Goal: Find specific page/section: Find specific page/section

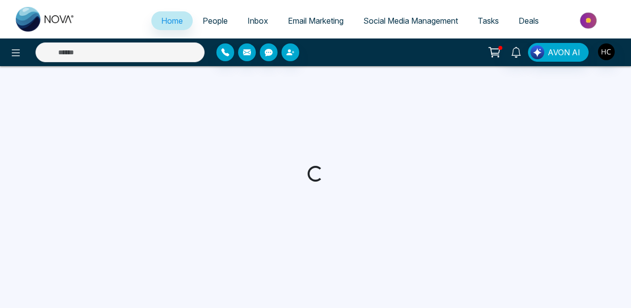
select select "*"
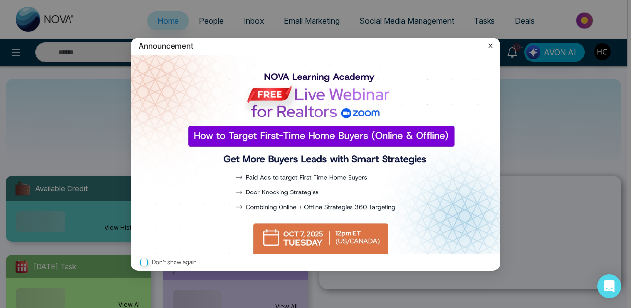
click at [124, 43] on div "Announcement Don't show again" at bounding box center [315, 154] width 631 height 308
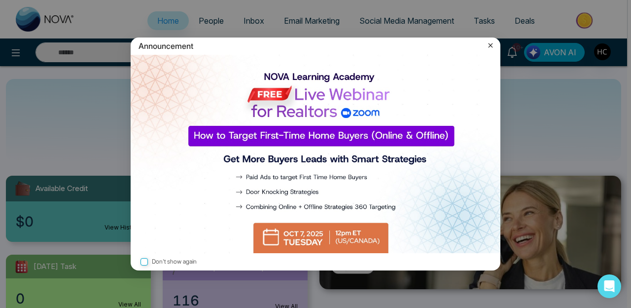
click at [288, 218] on img at bounding box center [316, 154] width 370 height 199
click at [490, 46] on icon at bounding box center [490, 45] width 10 height 10
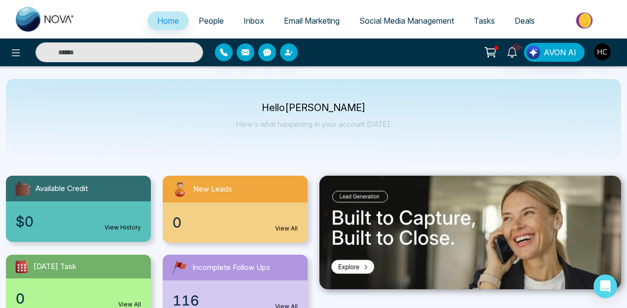
click at [130, 61] on input "text" at bounding box center [119, 52] width 168 height 20
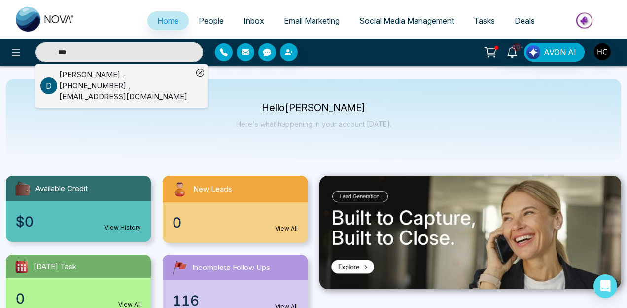
type input "***"
click at [119, 83] on div "[PERSON_NAME] , [PHONE_NUMBER] , [EMAIL_ADDRESS][DOMAIN_NAME]" at bounding box center [126, 86] width 134 height 34
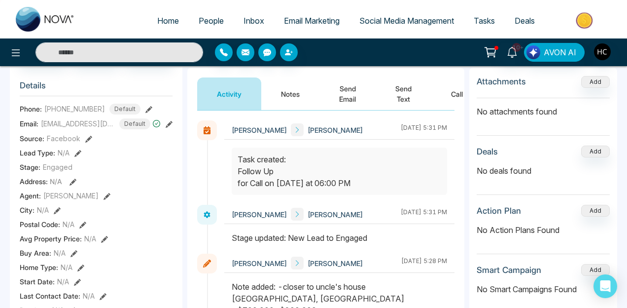
click at [290, 100] on button "Notes" at bounding box center [290, 93] width 58 height 33
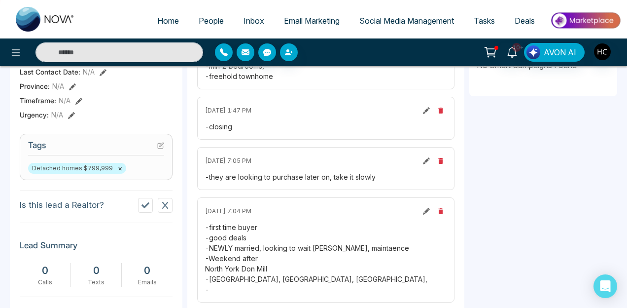
scroll to position [265, 0]
